Goal: Information Seeking & Learning: Learn about a topic

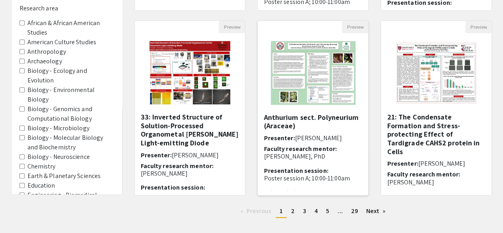
scroll to position [9, 0]
click at [192, 73] on img "Open Presentation <p>33: Inverted Structure of Solution-Processed Organometal H…" at bounding box center [190, 73] width 97 height 80
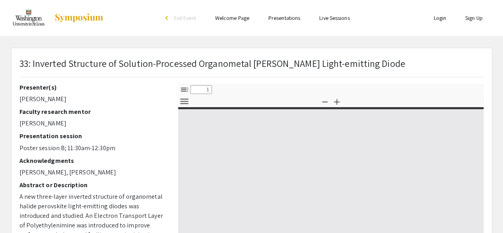
select select "custom"
type input "0"
select select "custom"
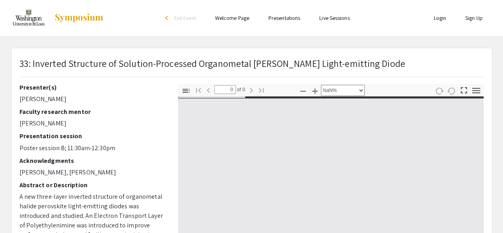
type input "1"
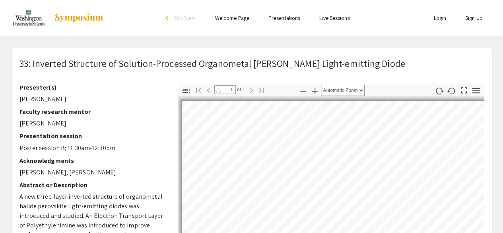
select select "auto"
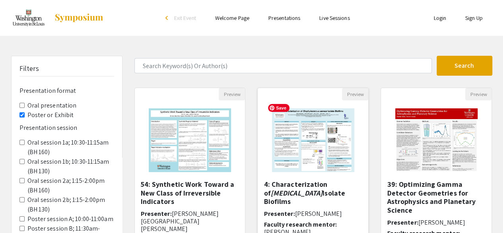
click at [325, 148] on img "Open Presentation <p>4: Characterization of <em>Staphylococcus aureus</em> Isol…" at bounding box center [313, 140] width 98 height 80
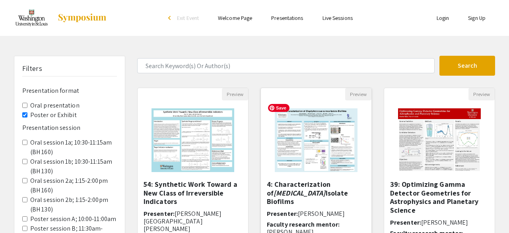
select select "custom"
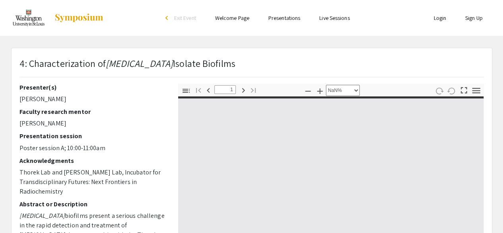
type input "0"
select select "custom"
type input "1"
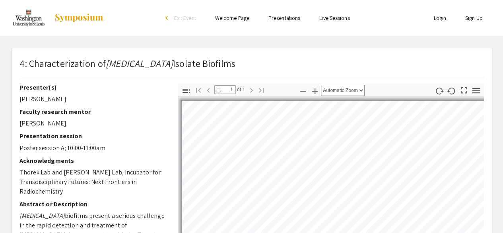
select select "auto"
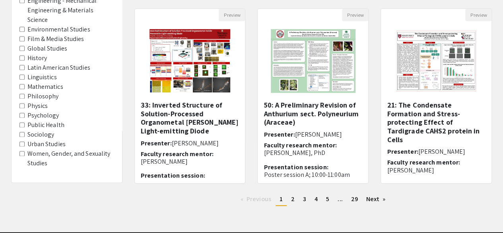
scroll to position [277, 0]
click at [21, 113] on area-Psychology "Psychology" at bounding box center [21, 115] width 5 height 5
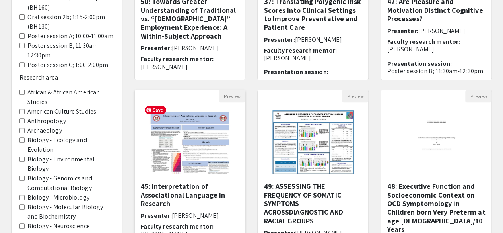
scroll to position [182, 0]
click at [281, 148] on img "Open Presentation <p>49: ASSESSING THE FREQUENCY OF SOMATIC SYMPTOMS ACROSS</p>…" at bounding box center [313, 143] width 98 height 80
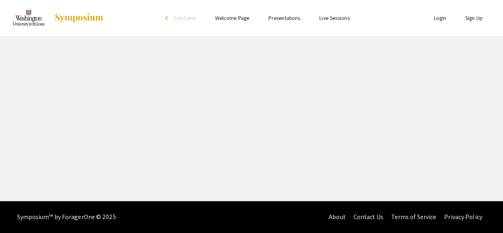
select select "custom"
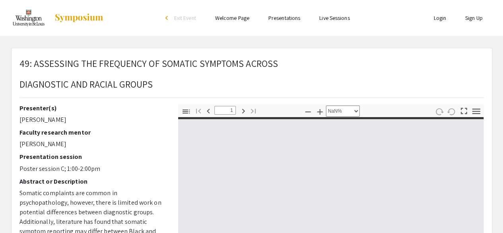
type input "0"
select select "custom"
type input "1"
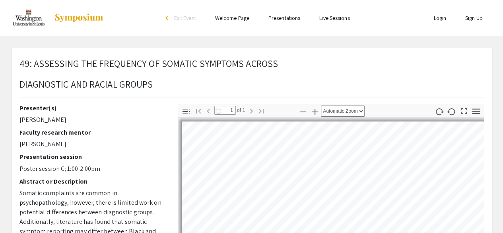
select select "auto"
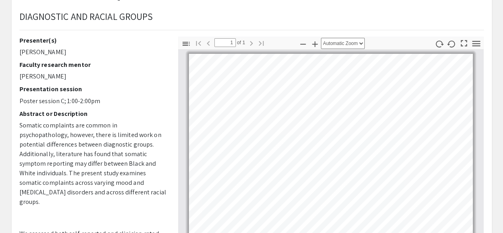
scroll to position [67, 0]
